Goal: Task Accomplishment & Management: Complete application form

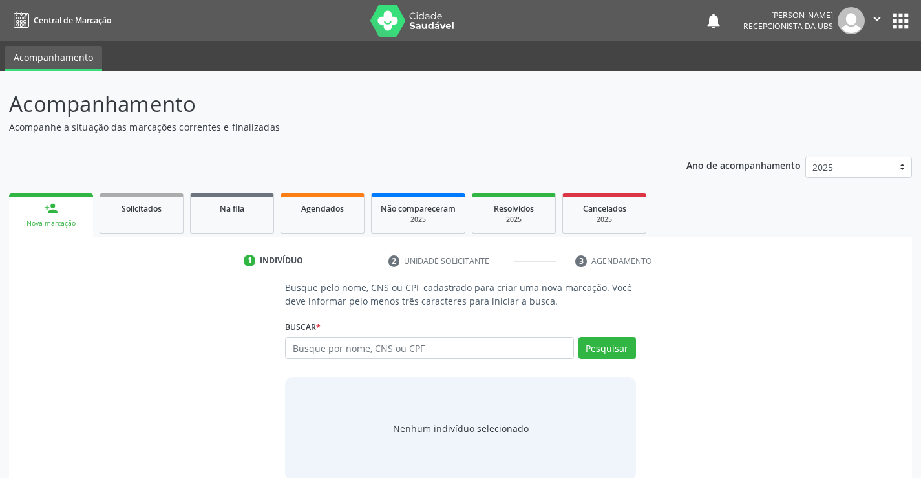
click at [378, 337] on input "text" at bounding box center [429, 348] width 288 height 22
click at [380, 352] on input "[PERSON_NAME]" at bounding box center [429, 348] width 288 height 22
type input "[PERSON_NAME]"
click at [591, 347] on button "Pesquisar" at bounding box center [608, 348] width 58 height 22
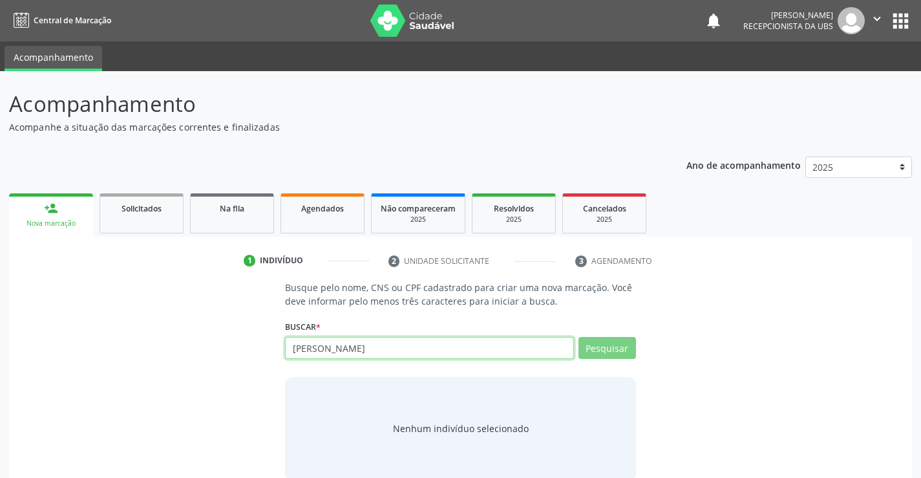
click at [376, 352] on input "[PERSON_NAME]" at bounding box center [429, 348] width 288 height 22
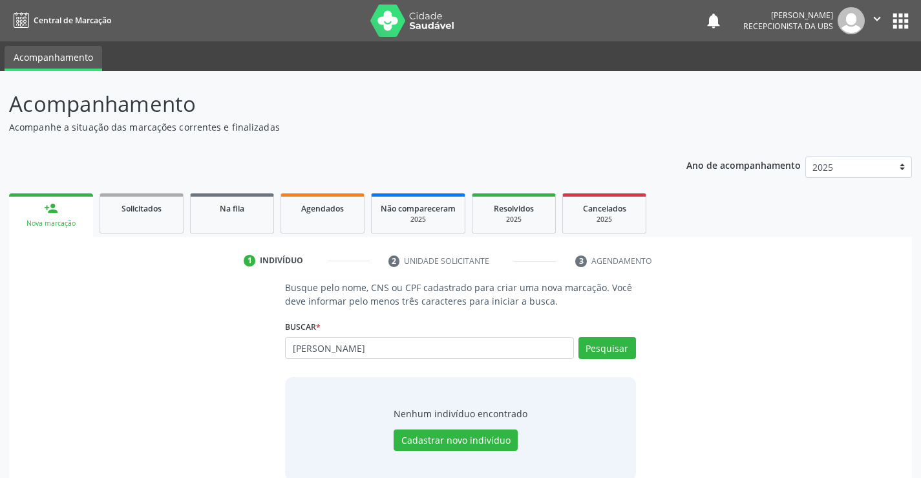
click at [411, 344] on input "[PERSON_NAME]" at bounding box center [429, 348] width 288 height 22
type input "[PERSON_NAME]"
click at [613, 350] on button "Pesquisar" at bounding box center [608, 348] width 58 height 22
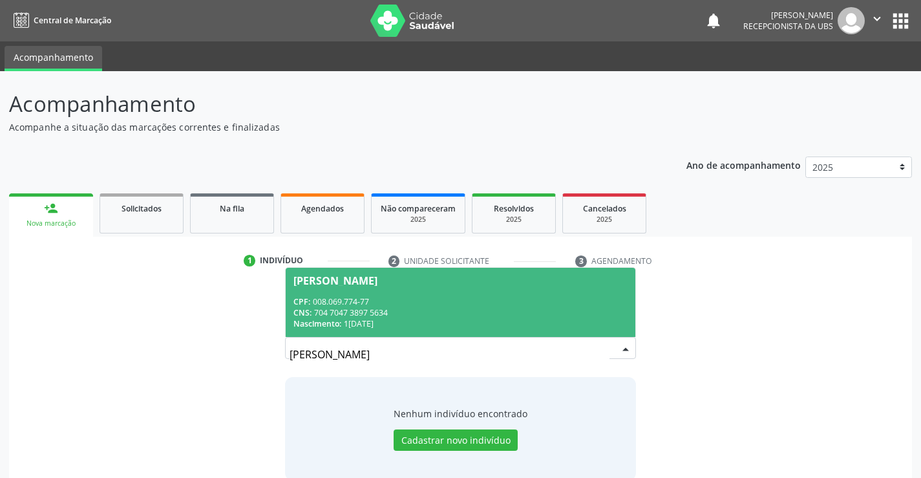
click at [366, 290] on span "[PERSON_NAME] CPF: 008.069.774-77 CNS: 704 7047 3897 5634 Nascimento: 1[DATE]" at bounding box center [460, 302] width 349 height 69
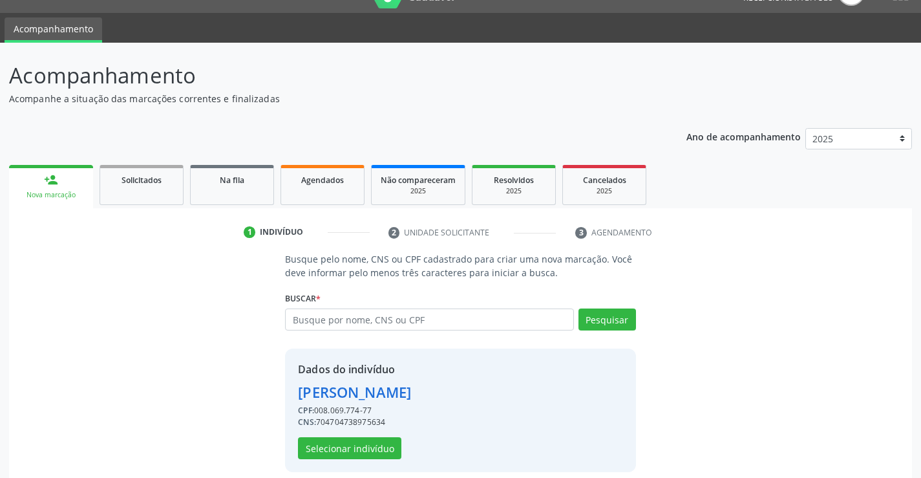
scroll to position [41, 0]
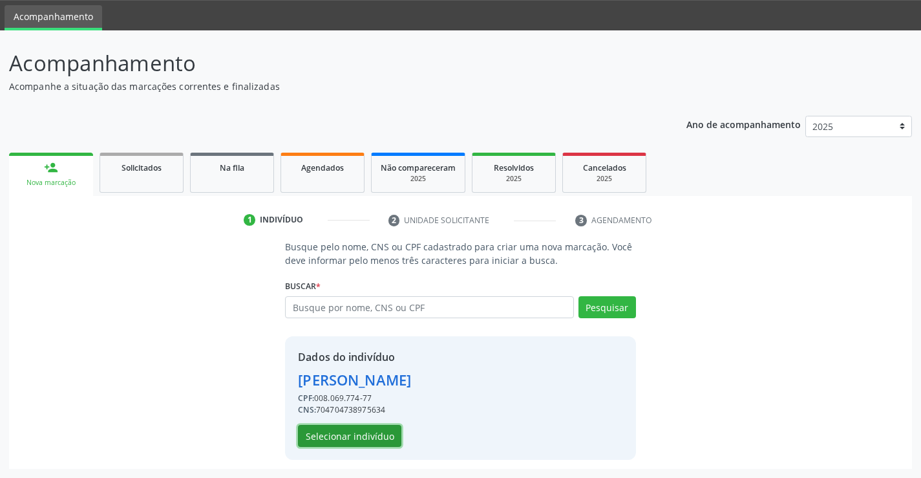
click at [325, 432] on button "Selecionar indivíduo" at bounding box center [349, 436] width 103 height 22
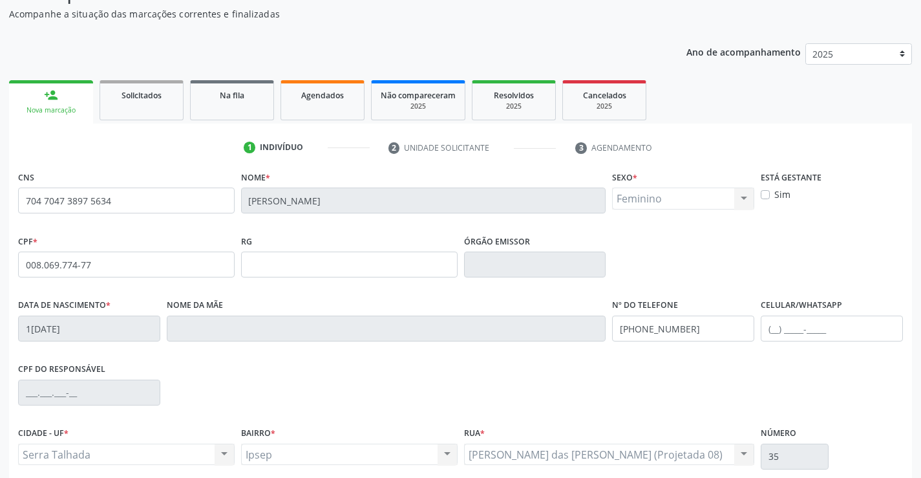
scroll to position [223, 0]
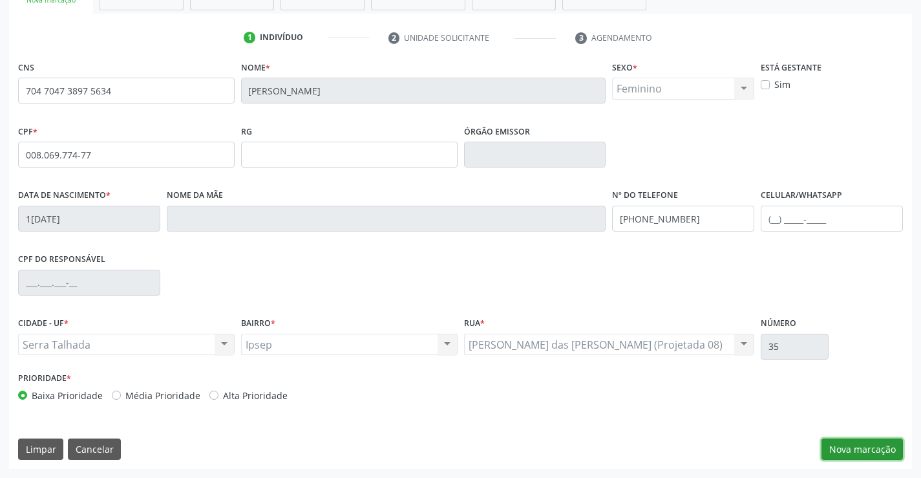
click at [870, 449] on button "Nova marcação" at bounding box center [862, 449] width 81 height 22
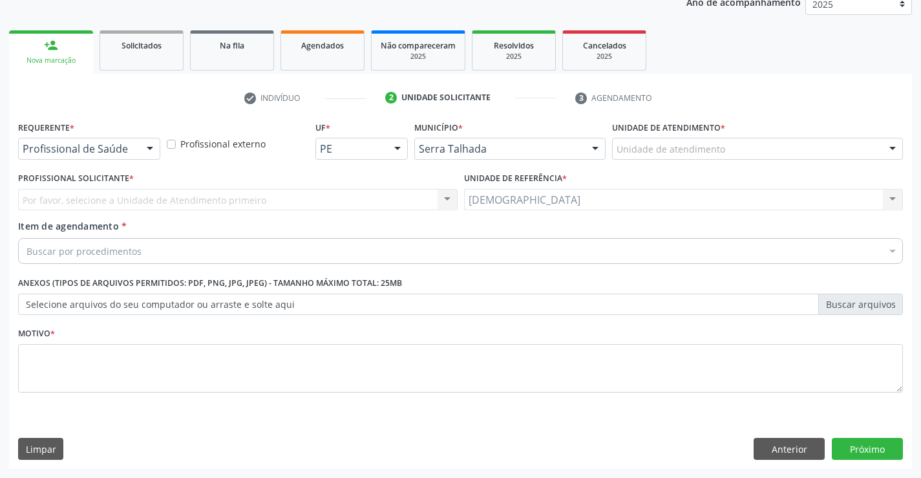
scroll to position [163, 0]
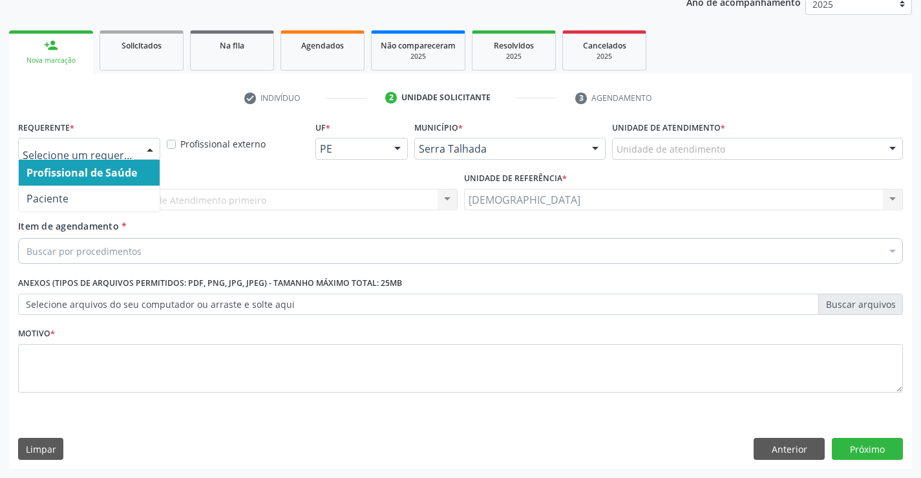
click at [148, 150] on div at bounding box center [149, 149] width 19 height 22
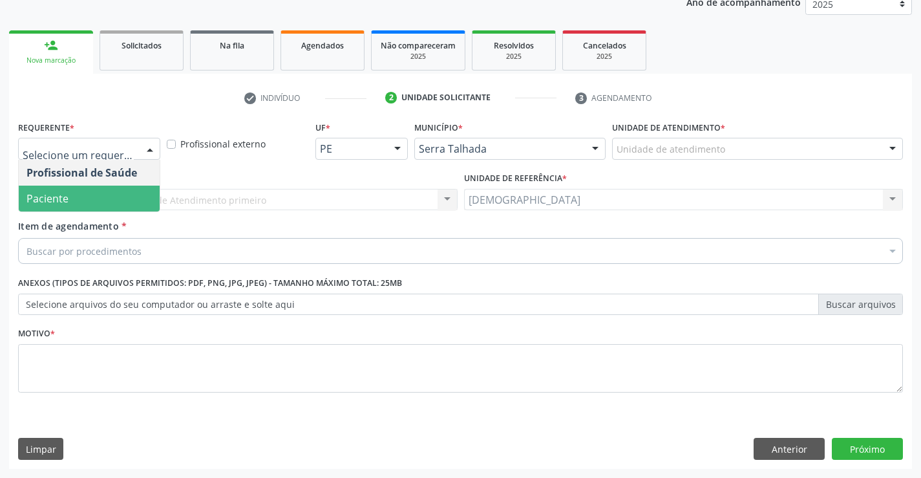
click at [102, 200] on span "Paciente" at bounding box center [89, 199] width 141 height 26
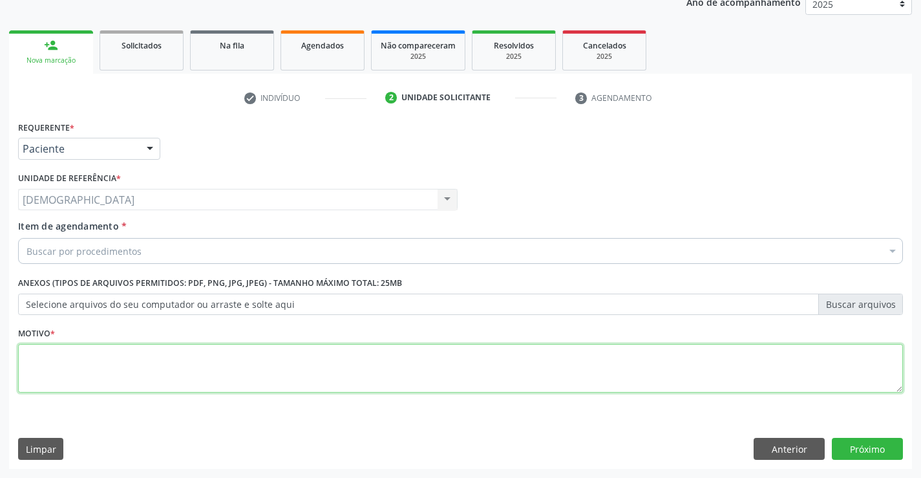
click at [120, 363] on textarea at bounding box center [460, 368] width 885 height 49
type textarea "."
click at [165, 251] on div "Buscar por procedimentos" at bounding box center [460, 251] width 885 height 26
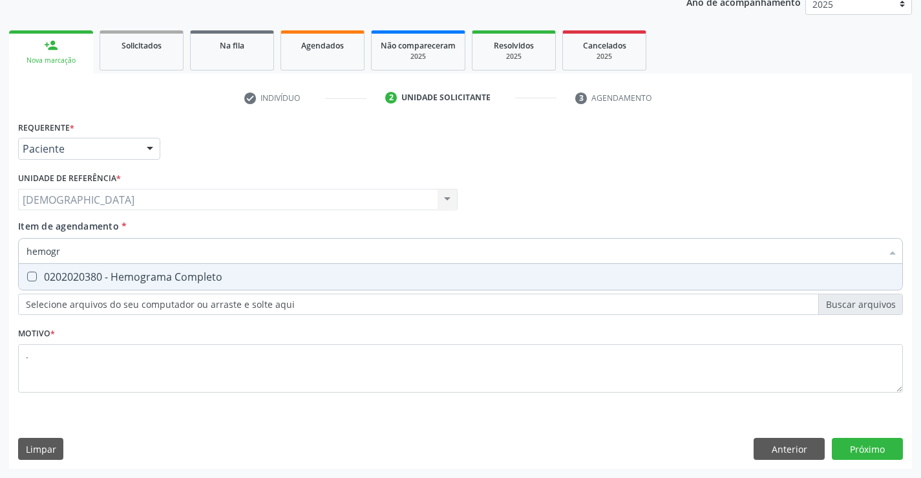
type input "hemogra"
click at [164, 278] on div "0202020380 - Hemograma Completo" at bounding box center [461, 277] width 868 height 10
checkbox Completo "true"
click at [849, 447] on div "Requerente * Paciente Profissional de Saúde Paciente Nenhum resultado encontrad…" at bounding box center [460, 293] width 903 height 351
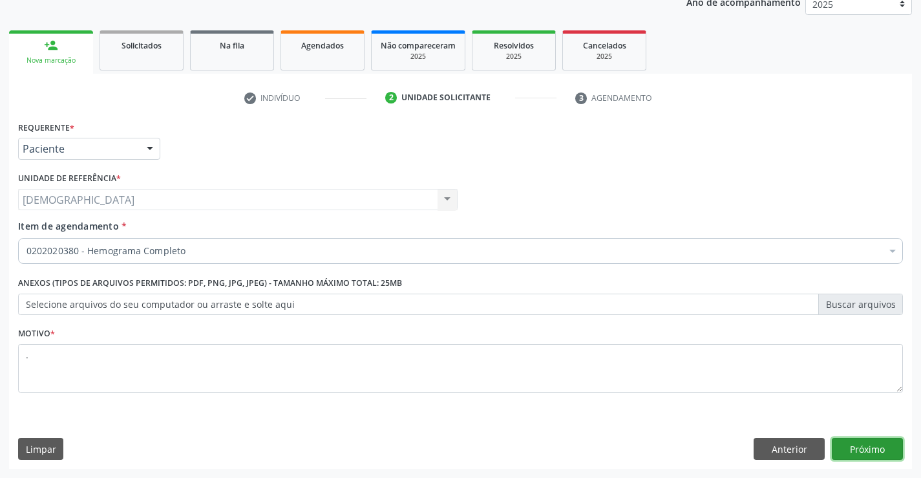
click at [868, 445] on button "Próximo" at bounding box center [867, 449] width 71 height 22
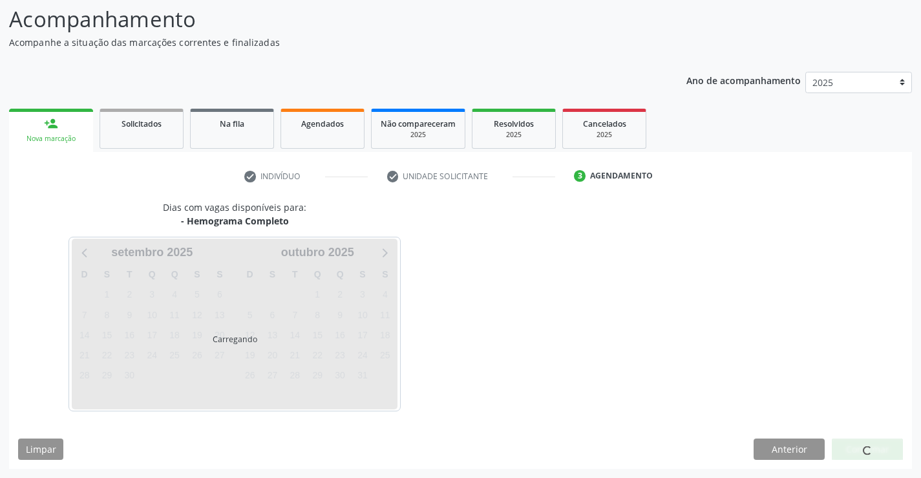
scroll to position [85, 0]
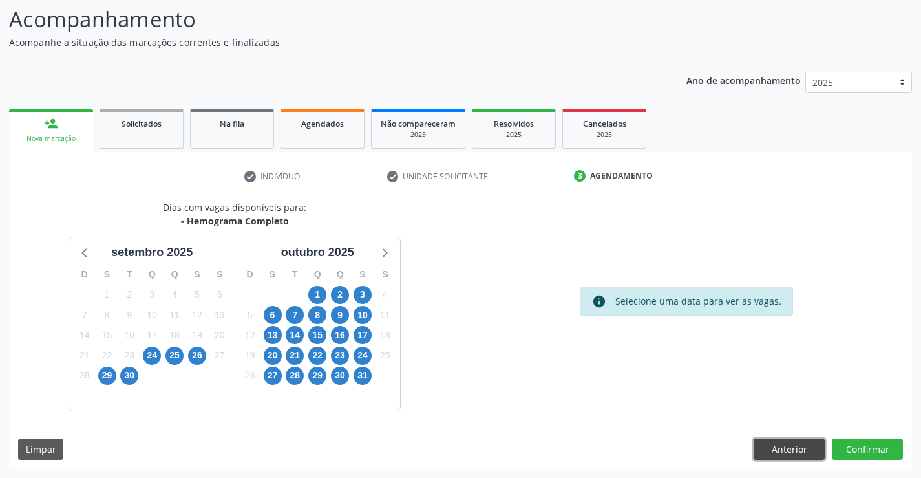
click at [800, 451] on button "Anterior" at bounding box center [789, 449] width 71 height 22
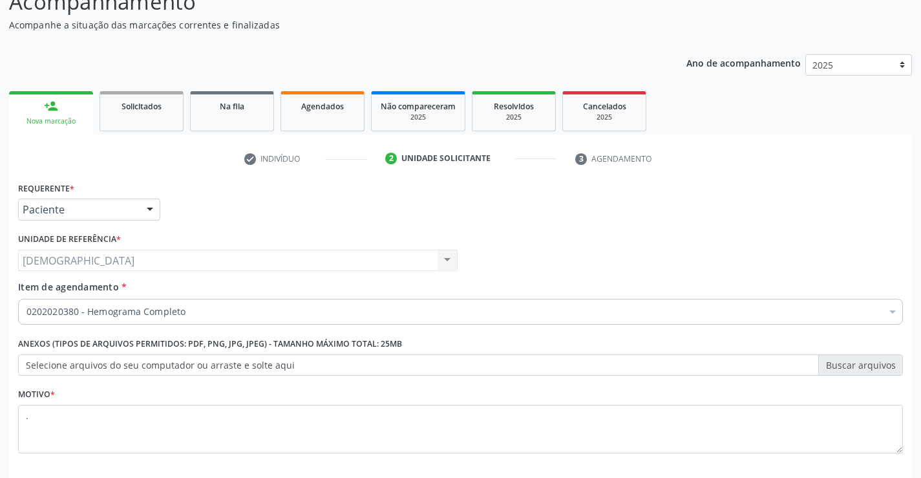
scroll to position [163, 0]
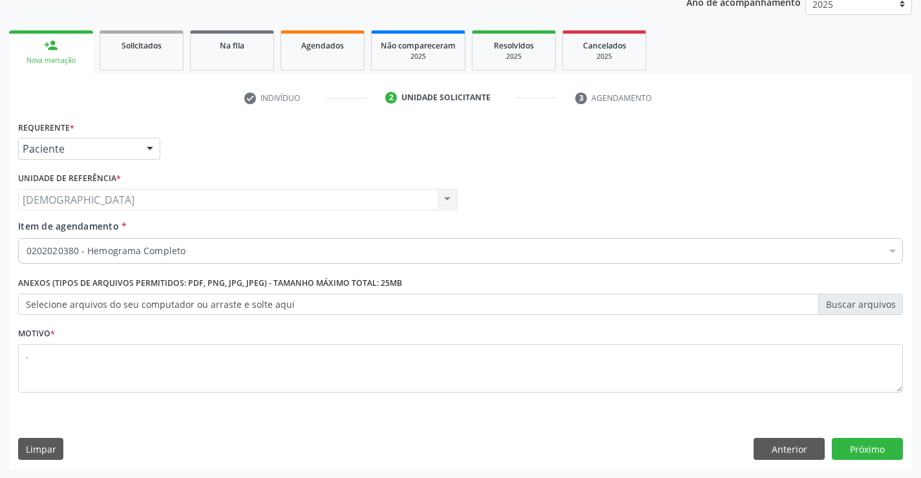
click at [796, 436] on div "Requerente * Paciente Profissional de Saúde Paciente Nenhum resultado encontrad…" at bounding box center [460, 293] width 903 height 351
click at [796, 441] on button "Anterior" at bounding box center [789, 449] width 71 height 22
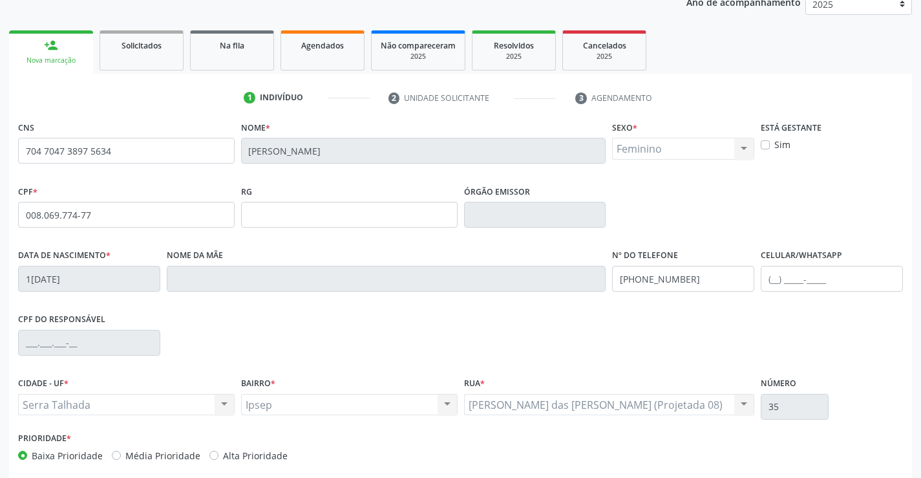
scroll to position [223, 0]
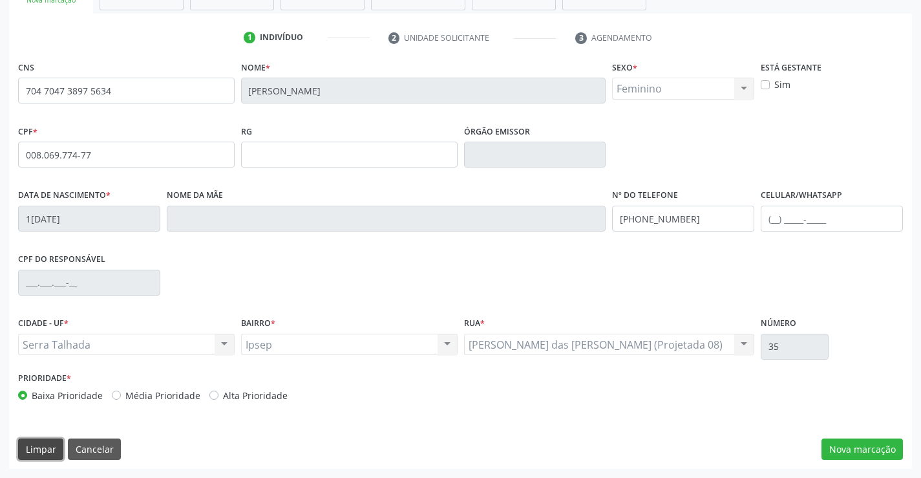
click at [48, 445] on button "Limpar" at bounding box center [40, 449] width 45 height 22
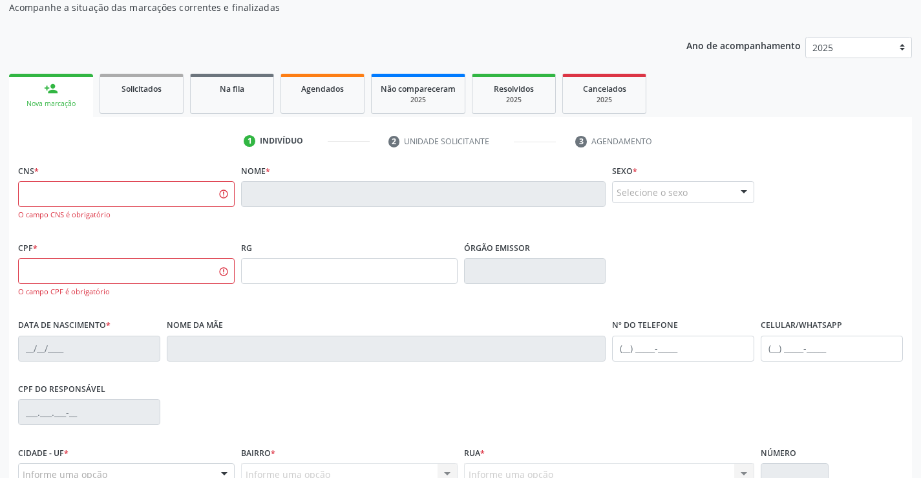
scroll to position [94, 0]
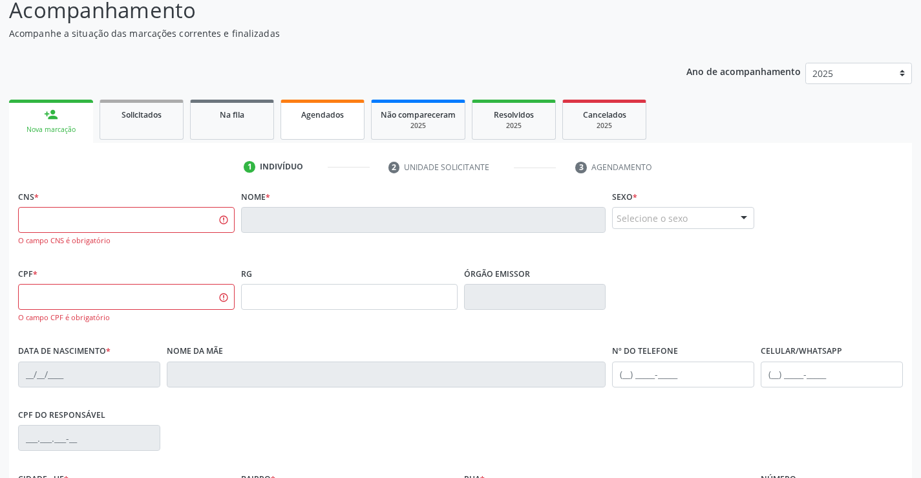
click at [350, 116] on div "Agendados" at bounding box center [322, 114] width 65 height 14
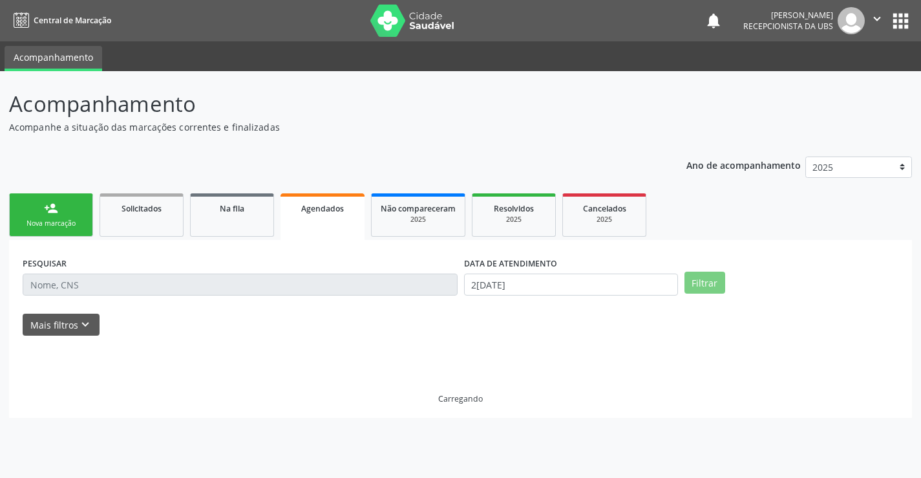
scroll to position [0, 0]
click at [57, 214] on div "person_add" at bounding box center [51, 208] width 14 height 14
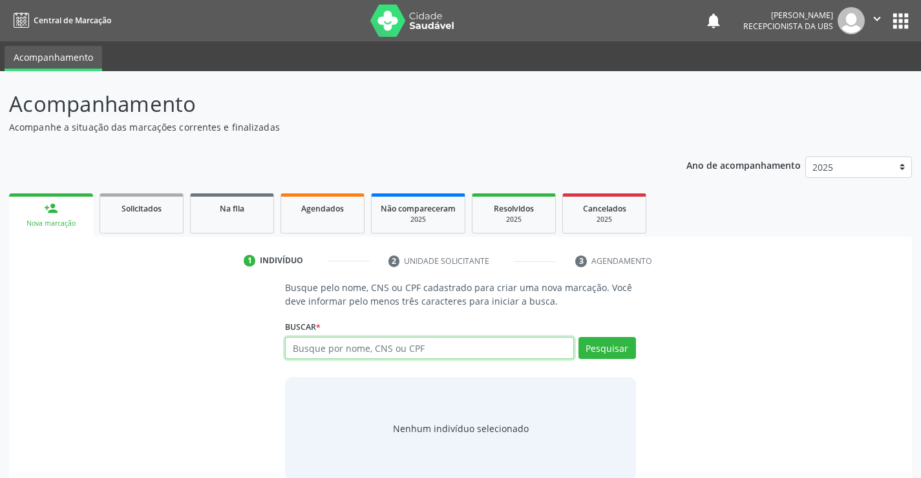
click at [381, 346] on input "text" at bounding box center [429, 348] width 288 height 22
